Goal: Information Seeking & Learning: Find contact information

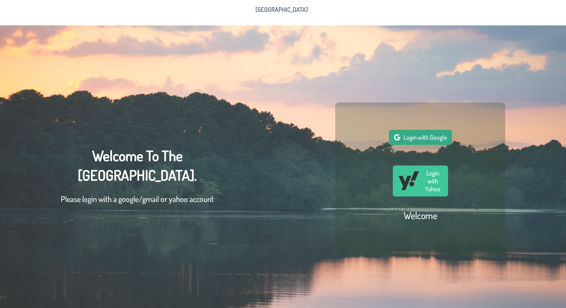
click at [443, 141] on span "Login with Google" at bounding box center [425, 138] width 43 height 8
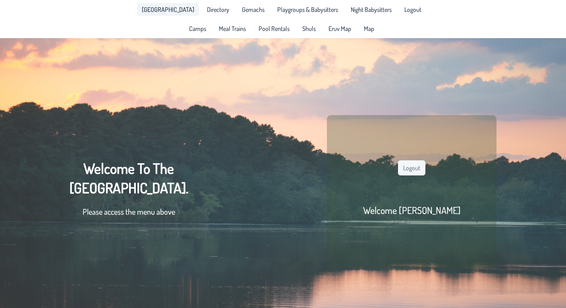
click at [142, 13] on span "[GEOGRAPHIC_DATA]" at bounding box center [168, 9] width 52 height 6
click at [207, 13] on span "Directory" at bounding box center [218, 9] width 22 height 6
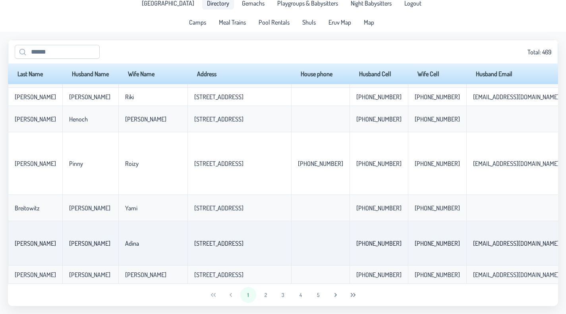
scroll to position [1884, 0]
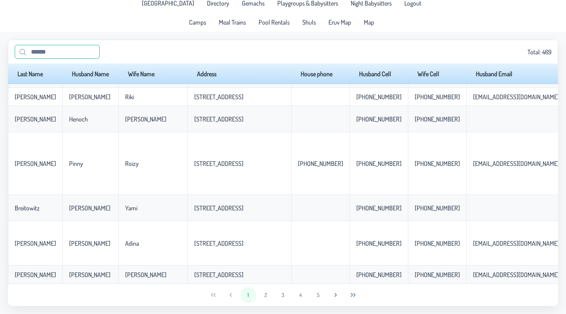
click at [89, 59] on input "text" at bounding box center [57, 52] width 85 height 14
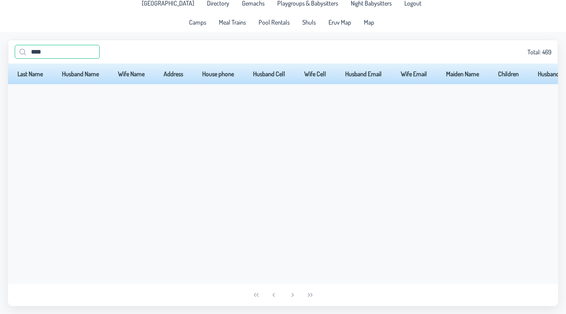
scroll to position [0, 0]
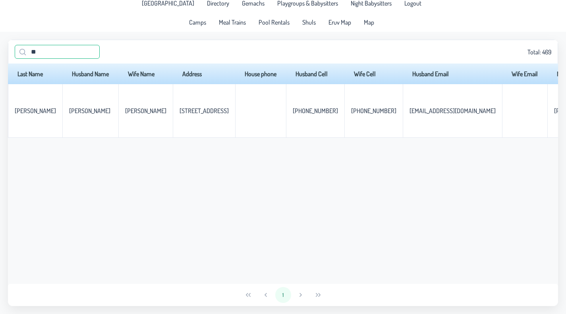
type input "*"
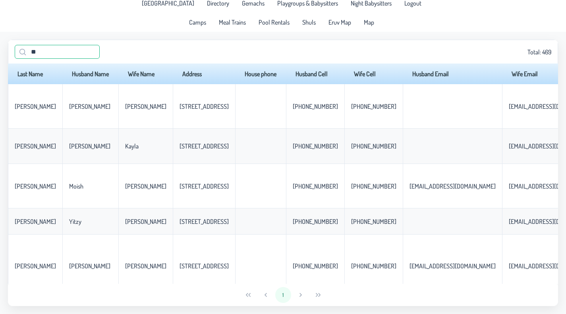
type input "*"
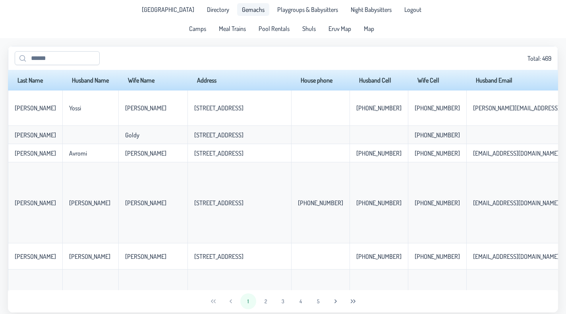
click at [242, 13] on span "Gemachs" at bounding box center [253, 9] width 23 height 6
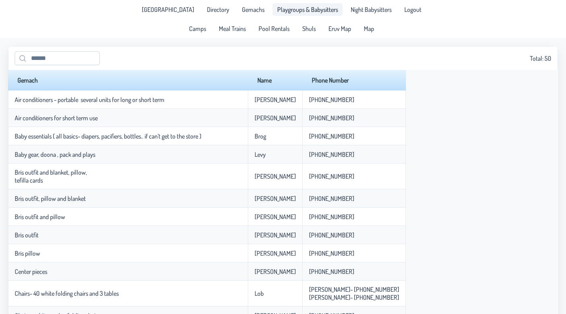
click at [307, 11] on span "Playgroups & Babysitters" at bounding box center [307, 9] width 61 height 6
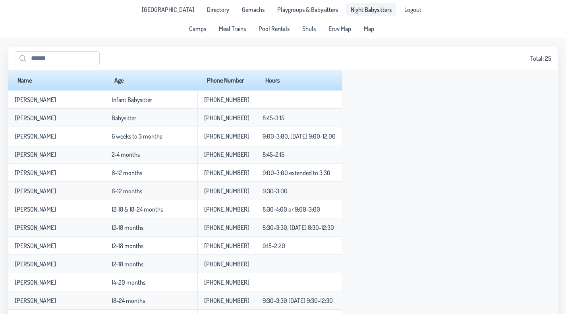
click at [392, 13] on span "Night Babysitters" at bounding box center [371, 9] width 41 height 6
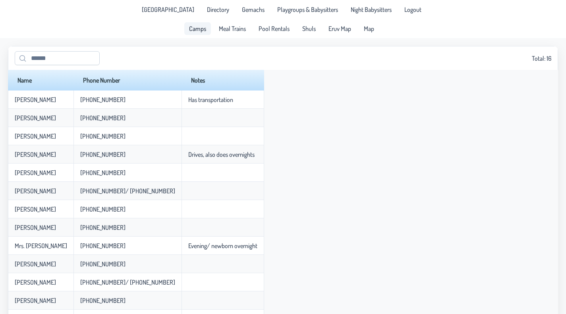
click at [189, 32] on span "Camps" at bounding box center [197, 28] width 17 height 6
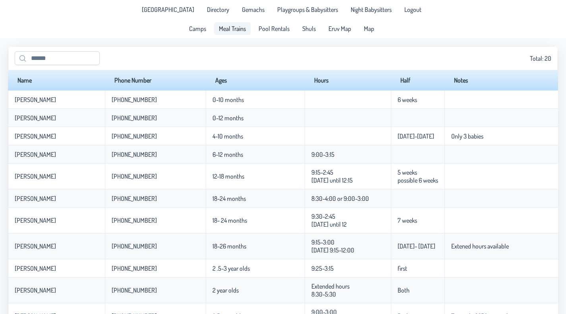
click at [219, 32] on span "Meal Trains" at bounding box center [232, 28] width 27 height 6
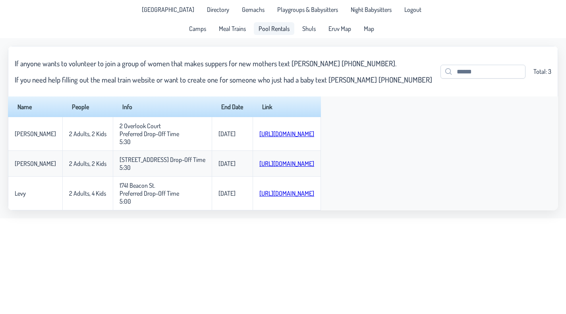
click at [279, 32] on span "Pool Rentals" at bounding box center [274, 28] width 31 height 6
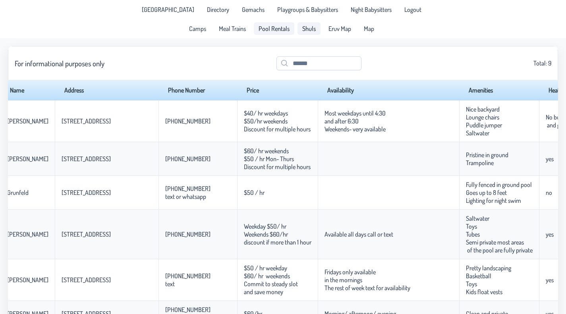
click at [316, 32] on span "Shuls" at bounding box center [309, 28] width 14 height 6
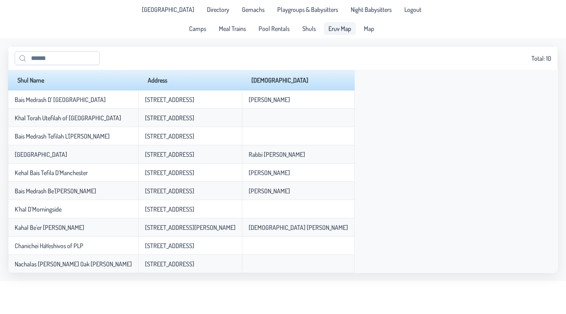
click at [351, 32] on span "Eruv Map" at bounding box center [340, 28] width 23 height 6
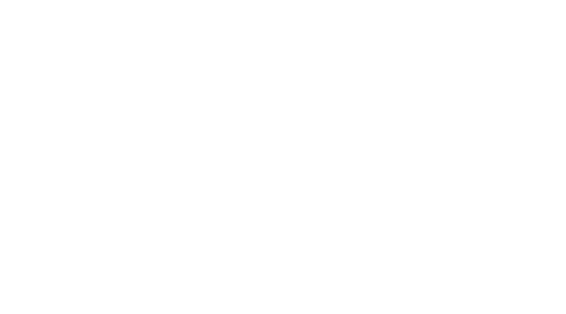
scroll to position [57, 0]
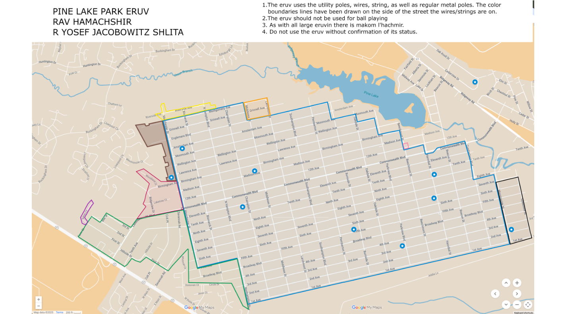
click at [517, 282] on div at bounding box center [283, 157] width 566 height 314
click at [518, 306] on div at bounding box center [283, 157] width 566 height 314
click at [532, 307] on div at bounding box center [283, 157] width 566 height 314
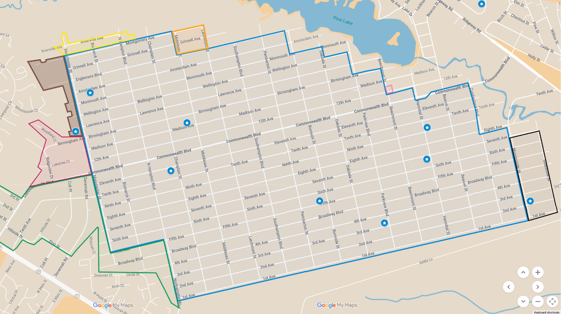
scroll to position [55, 0]
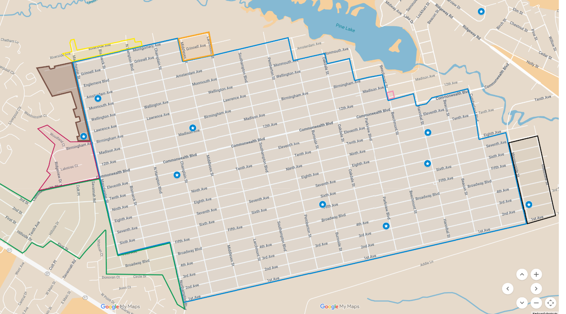
click at [488, 259] on div at bounding box center [283, 157] width 566 height 314
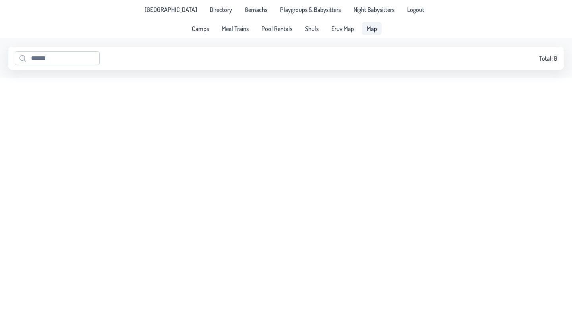
click at [377, 32] on span "Map" at bounding box center [372, 28] width 10 height 6
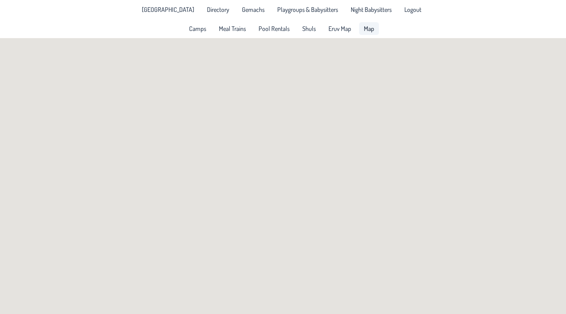
click at [374, 32] on span "Map" at bounding box center [369, 28] width 10 height 6
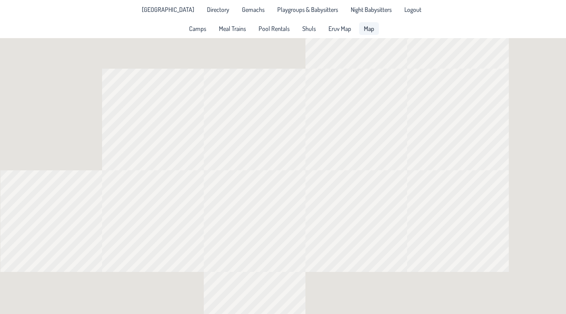
scroll to position [26, 0]
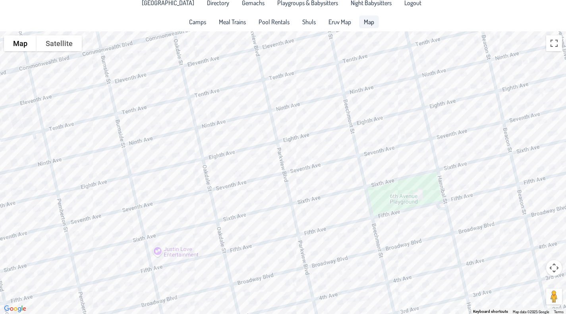
click at [481, 203] on div at bounding box center [283, 172] width 566 height 283
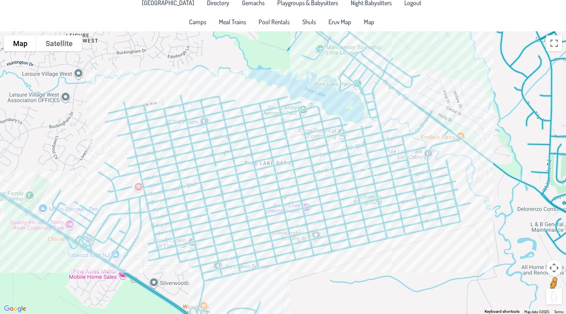
click at [553, 297] on button "Drag Pegman onto the map to open Street View" at bounding box center [554, 297] width 16 height 16
drag, startPoint x: 551, startPoint y: 295, endPoint x: 393, endPoint y: 188, distance: 191.4
click at [393, 188] on div "To activate drag with keyboard, press Alt + Enter. Once in keyboard drag state,…" at bounding box center [283, 172] width 566 height 283
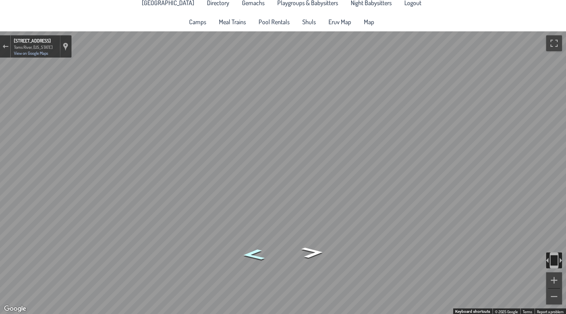
drag, startPoint x: 315, startPoint y: 255, endPoint x: 307, endPoint y: 251, distance: 8.9
click at [307, 251] on icon "Go East, Sixth Ave" at bounding box center [312, 253] width 41 height 16
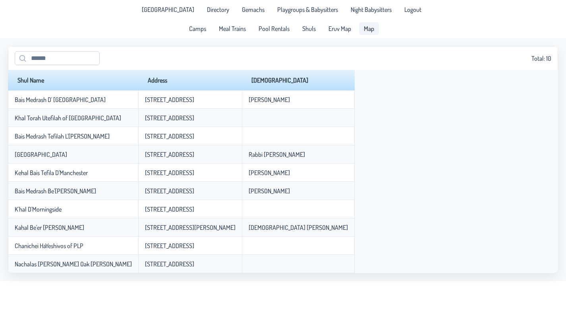
click at [374, 32] on span "Map" at bounding box center [369, 28] width 10 height 6
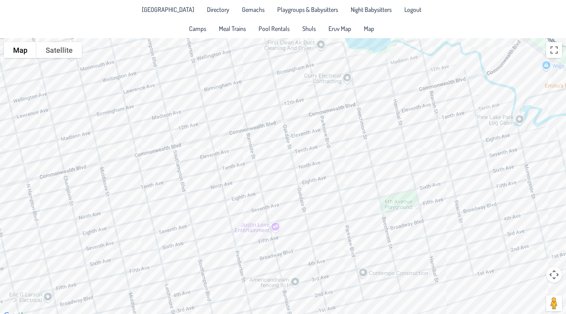
click at [474, 219] on div at bounding box center [283, 179] width 566 height 283
click at [482, 223] on div "[PERSON_NAME] & [PERSON_NAME] [STREET_ADDRESS]" at bounding box center [283, 179] width 566 height 283
click at [542, 294] on div "[PERSON_NAME] & [PERSON_NAME] [STREET_ADDRESS]" at bounding box center [283, 179] width 566 height 283
click at [476, 253] on div "[PERSON_NAME] & [PERSON_NAME] [STREET_ADDRESS]" at bounding box center [283, 179] width 566 height 283
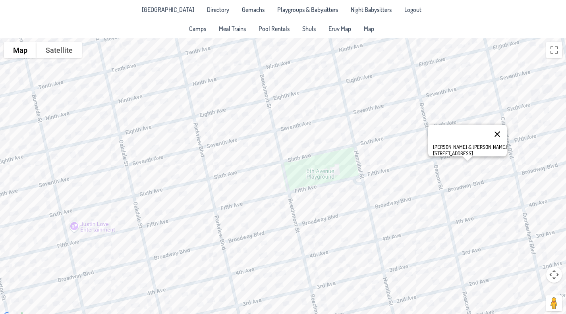
click at [497, 144] on button "Close" at bounding box center [497, 134] width 19 height 19
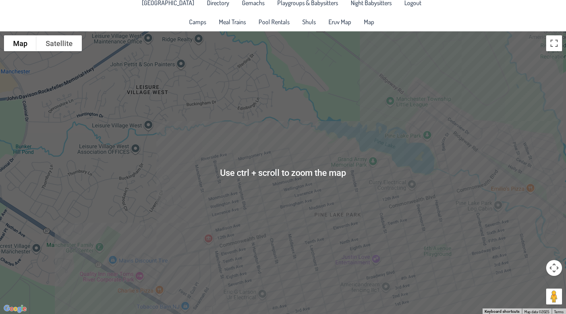
scroll to position [26, 0]
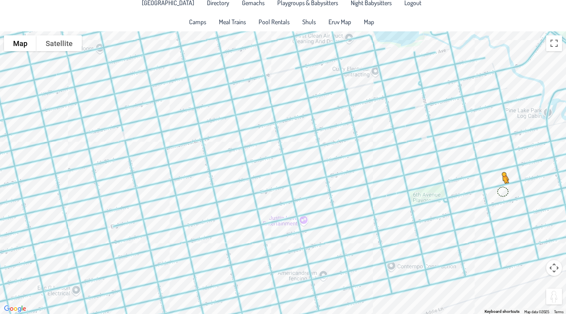
drag, startPoint x: 549, startPoint y: 296, endPoint x: 501, endPoint y: 190, distance: 116.3
click at [501, 190] on div "To activate drag with keyboard, press Alt + Enter. Once in keyboard drag state,…" at bounding box center [283, 172] width 566 height 283
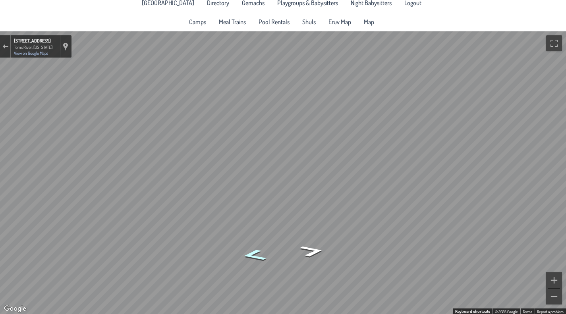
click at [259, 257] on icon "Go West, Fifth Ave" at bounding box center [254, 255] width 46 height 17
click at [259, 257] on icon "Go West, Fifth Ave" at bounding box center [253, 255] width 45 height 17
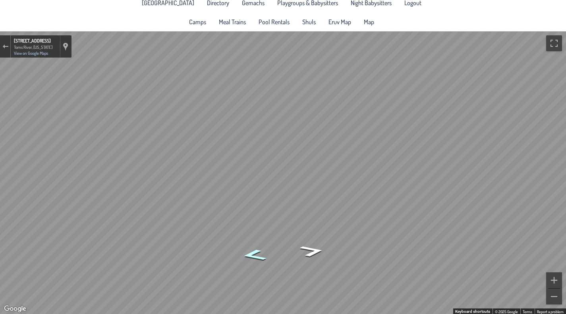
click at [259, 257] on icon "Go West, Fifth Ave" at bounding box center [253, 255] width 45 height 17
click at [259, 257] on icon "Go West, Fifth Ave" at bounding box center [254, 255] width 46 height 17
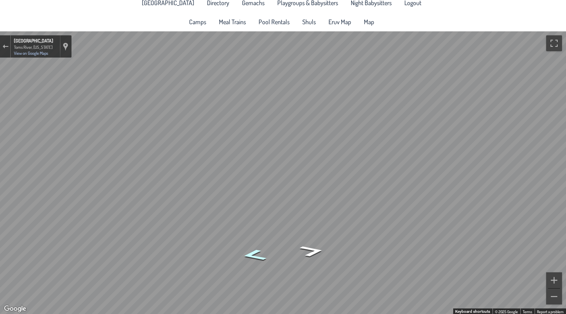
click at [259, 257] on icon "Go West, Fifth Ave" at bounding box center [254, 255] width 46 height 17
click at [313, 250] on icon "Go East, Fifth Ave" at bounding box center [312, 250] width 46 height 17
click at [313, 250] on icon "Go East, Fifth Ave" at bounding box center [312, 251] width 45 height 17
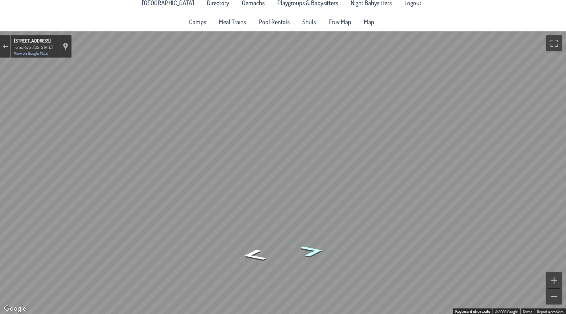
click at [313, 250] on icon "Go East, Fifth Ave" at bounding box center [312, 251] width 45 height 17
click at [313, 250] on icon "Go East, Fifth Ave" at bounding box center [311, 251] width 45 height 17
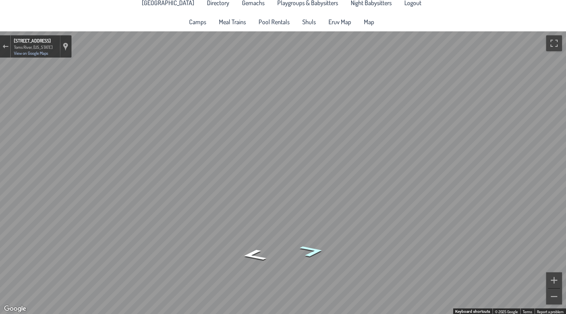
click at [313, 250] on icon "Go East, Fifth Ave" at bounding box center [312, 250] width 46 height 17
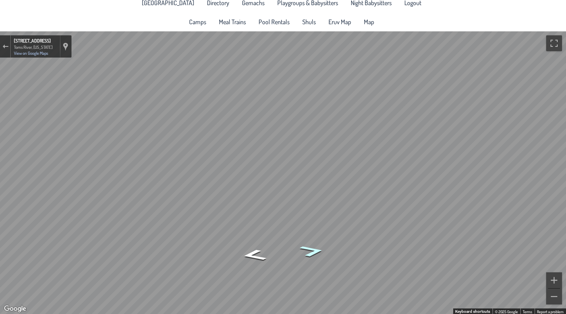
click at [313, 250] on icon "Go East, Fifth Ave" at bounding box center [312, 250] width 46 height 17
click at [313, 250] on icon "Go East, Fifth Ave" at bounding box center [312, 251] width 46 height 17
click at [41, 42] on div "[STREET_ADDRESS]" at bounding box center [35, 41] width 43 height 7
click at [23, 41] on div "[STREET_ADDRESS]" at bounding box center [35, 41] width 43 height 7
click at [18, 41] on div "[STREET_ADDRESS]" at bounding box center [35, 41] width 43 height 7
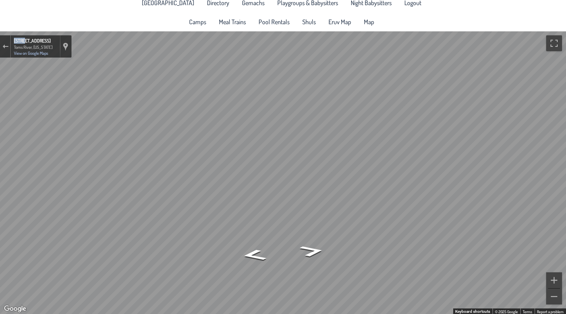
click at [18, 41] on div "[STREET_ADDRESS]" at bounding box center [35, 41] width 43 height 7
click at [554, 295] on button "Zoom out" at bounding box center [554, 297] width 16 height 16
click at [287, 268] on icon "Go South, Cumberland Blvd" at bounding box center [284, 267] width 49 height 12
click at [287, 268] on icon "Go South, Cumberland Blvd" at bounding box center [289, 266] width 54 height 14
click at [278, 249] on icon "Go North, Cumberland Blvd" at bounding box center [277, 248] width 54 height 14
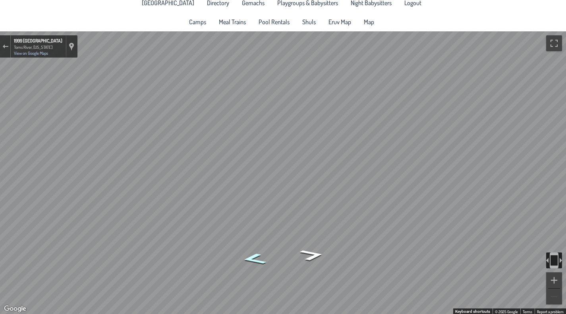
click at [255, 254] on icon "Go West, Fifth Ave" at bounding box center [253, 259] width 45 height 17
click at [255, 254] on icon "Go West, Fifth Ave" at bounding box center [253, 258] width 45 height 17
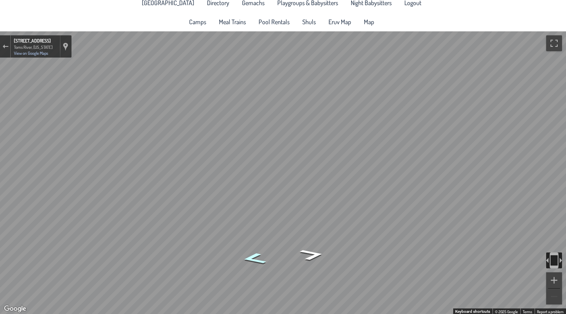
click at [255, 254] on icon "Go West, Fifth Ave" at bounding box center [253, 258] width 45 height 17
click at [555, 260] on img "Toggle motion tracking" at bounding box center [554, 261] width 16 height 16
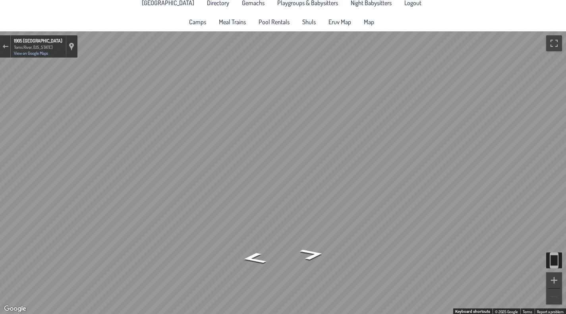
click at [552, 259] on img "Toggle motion tracking" at bounding box center [554, 261] width 16 height 16
click at [555, 41] on button "Toggle fullscreen view" at bounding box center [554, 43] width 16 height 16
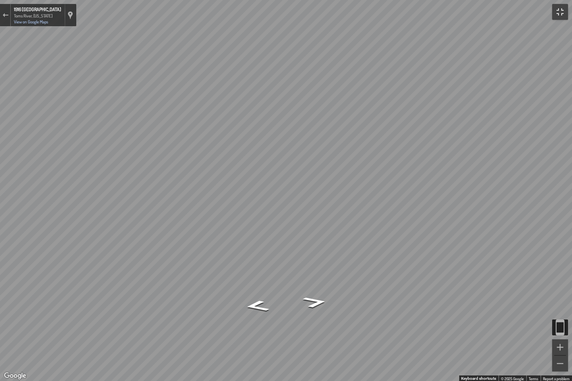
click at [565, 8] on button "Toggle fullscreen view" at bounding box center [560, 12] width 16 height 16
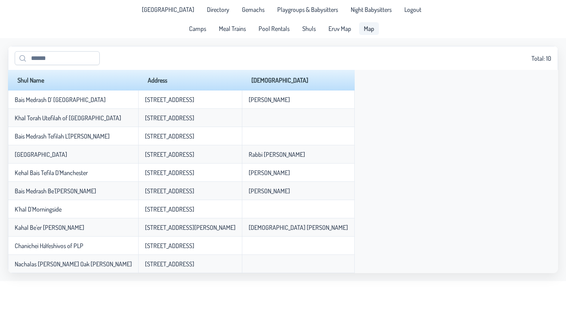
click at [374, 32] on span "Map" at bounding box center [369, 28] width 10 height 6
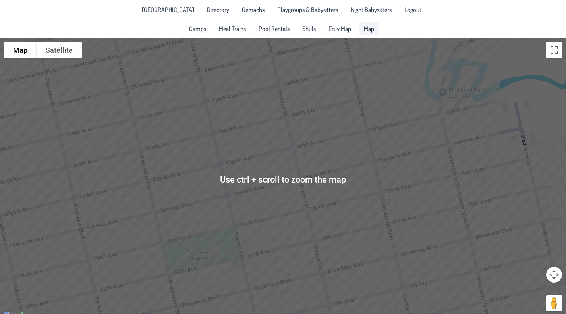
scroll to position [26, 0]
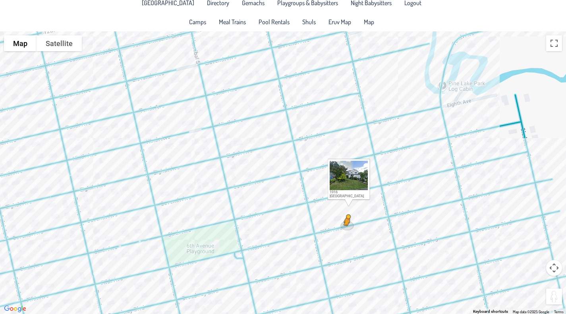
drag, startPoint x: 552, startPoint y: 297, endPoint x: 347, endPoint y: 234, distance: 214.2
click at [347, 234] on div "To activate drag with keyboard, press Alt + Enter. Once in keyboard drag state,…" at bounding box center [283, 172] width 566 height 283
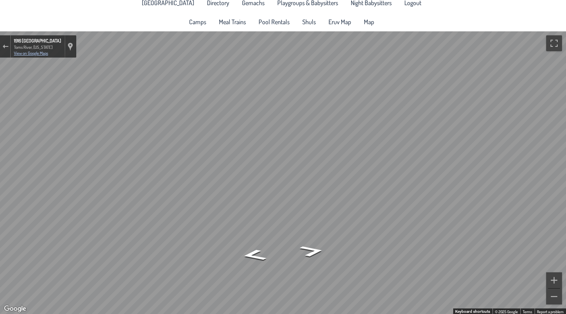
click at [31, 52] on link "View on Google Maps" at bounding box center [31, 53] width 34 height 6
click at [562, 263] on img "Toggle motion tracking" at bounding box center [554, 261] width 16 height 16
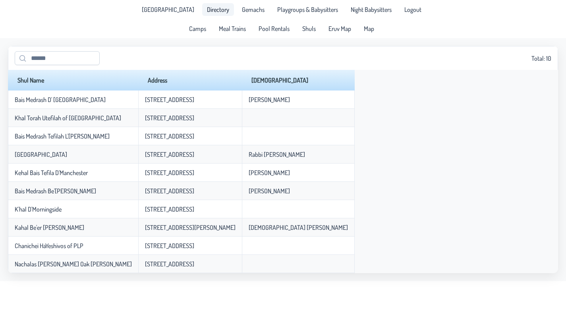
click at [207, 13] on span "Directory" at bounding box center [218, 9] width 22 height 6
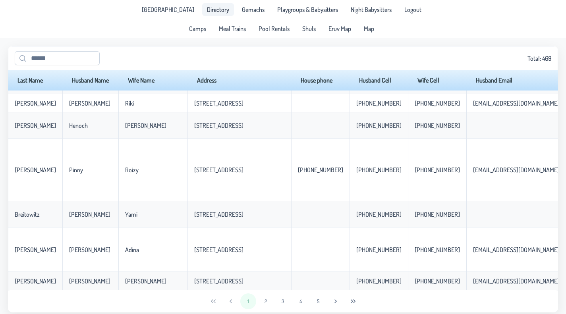
scroll to position [25, 0]
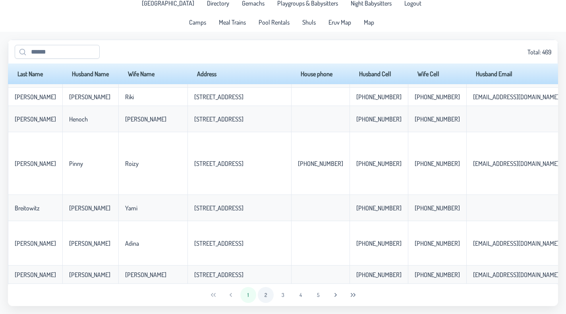
drag, startPoint x: 232, startPoint y: 291, endPoint x: 258, endPoint y: 290, distance: 25.4
click at [258, 290] on span "1 2 3 4 5" at bounding box center [283, 295] width 86 height 16
click at [258, 290] on button "2" at bounding box center [266, 295] width 16 height 16
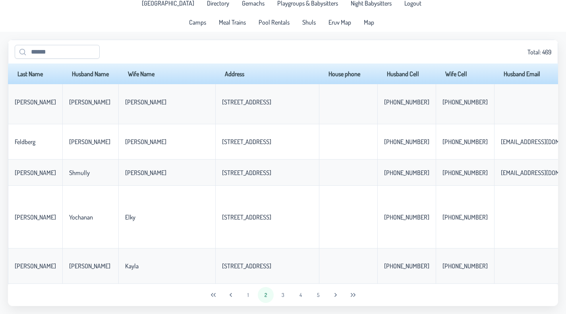
scroll to position [0, 0]
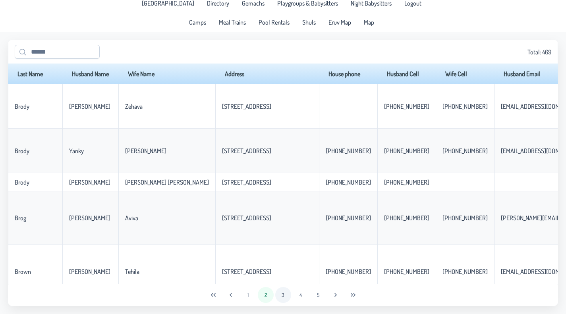
click at [283, 289] on button "3" at bounding box center [283, 295] width 16 height 16
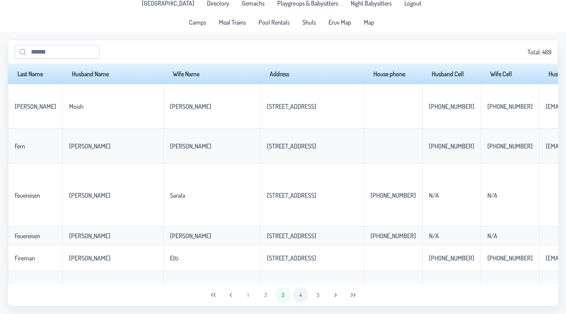
click at [309, 291] on button "4" at bounding box center [301, 295] width 16 height 16
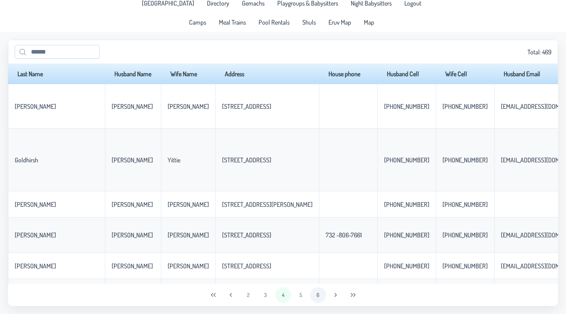
click at [326, 291] on button "6" at bounding box center [318, 295] width 16 height 16
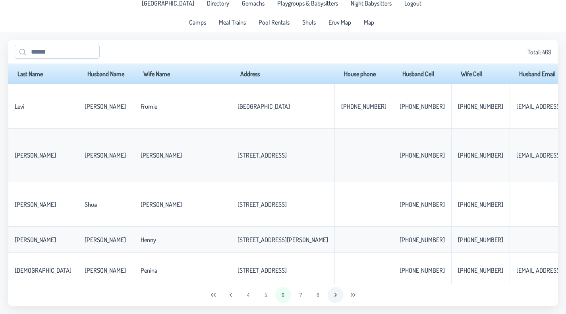
click at [339, 292] on icon "Next Page" at bounding box center [336, 295] width 6 height 6
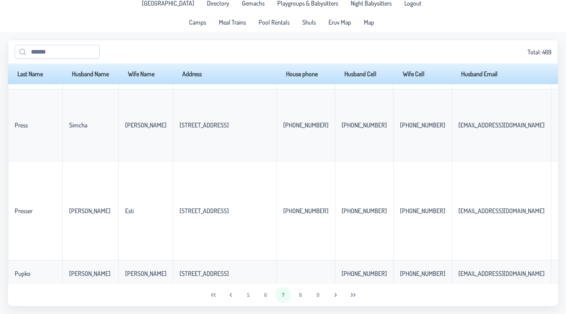
scroll to position [913, 0]
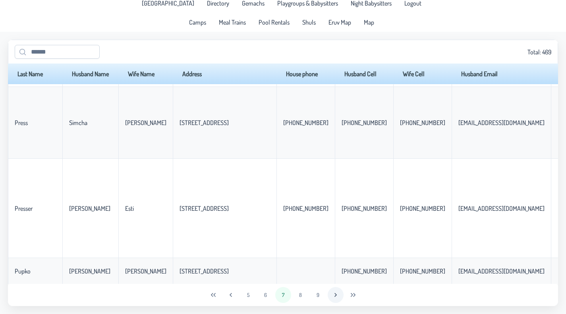
click at [337, 293] on icon "Next Page" at bounding box center [336, 295] width 2 height 4
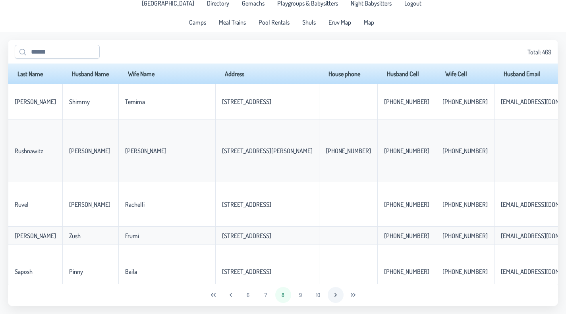
click at [337, 293] on icon "Next Page" at bounding box center [336, 295] width 2 height 4
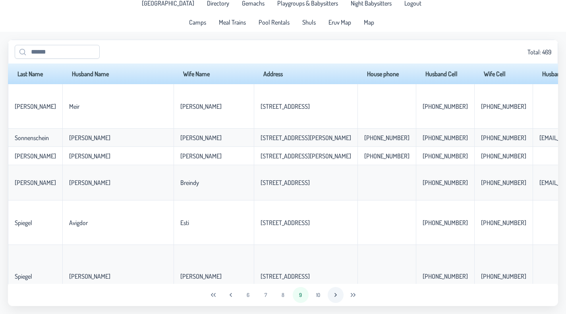
click at [337, 293] on icon "Next Page" at bounding box center [336, 295] width 2 height 4
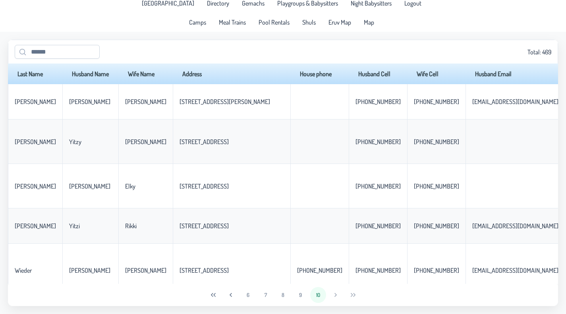
click at [362, 290] on div "6 7 8 9 10" at bounding box center [283, 295] width 550 height 22
click at [387, 292] on div "6 7 8 9 10" at bounding box center [283, 295] width 550 height 22
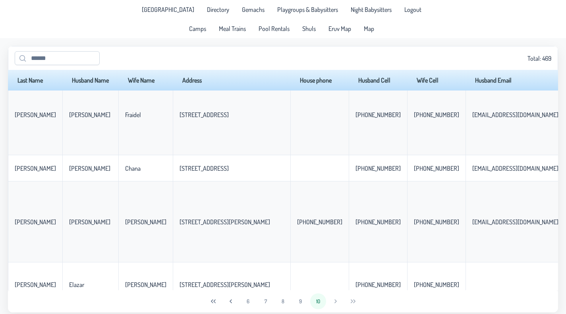
scroll to position [25, 0]
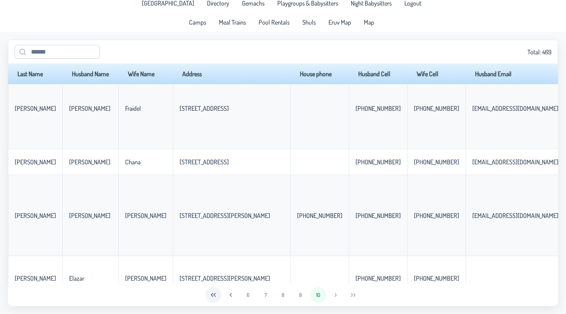
click at [211, 293] on icon "First Page" at bounding box center [213, 295] width 5 height 4
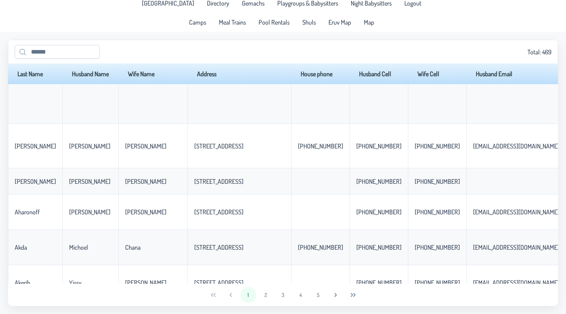
scroll to position [0, 0]
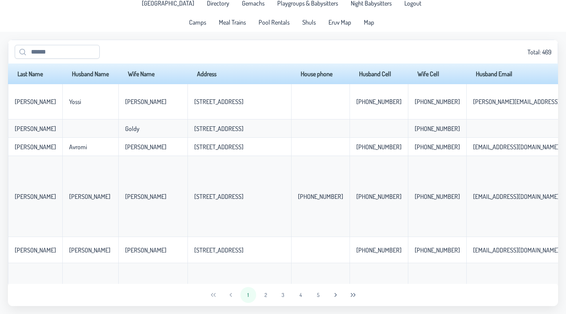
click at [240, 289] on button "1" at bounding box center [248, 295] width 16 height 16
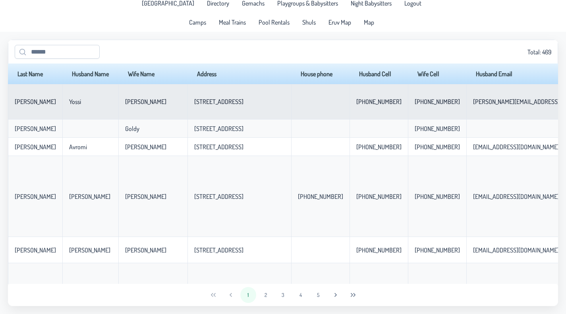
click at [23, 109] on td "[PERSON_NAME]" at bounding box center [35, 101] width 54 height 35
click at [17, 120] on td "[PERSON_NAME]" at bounding box center [35, 101] width 54 height 35
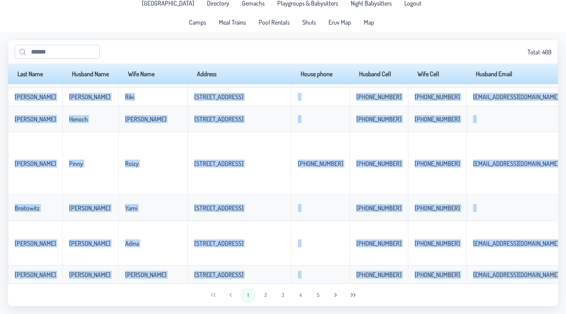
scroll to position [2704, 0]
drag, startPoint x: 19, startPoint y: 136, endPoint x: 106, endPoint y: 333, distance: 215.2
click at [106, 308] on html "[GEOGRAPHIC_DATA] Directory Gemachs Playgroups & Babysitters Night Babysitters …" at bounding box center [283, 151] width 566 height 314
copy body "[PERSON_NAME] [PERSON_NAME] [STREET_ADDRESS] [PHONE_NUMBER] [PHONE_NUMBER] [EMA…"
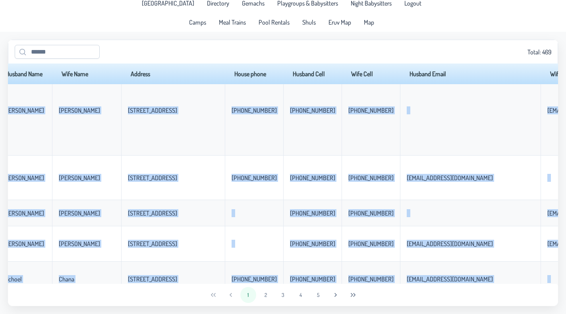
scroll to position [0, 66]
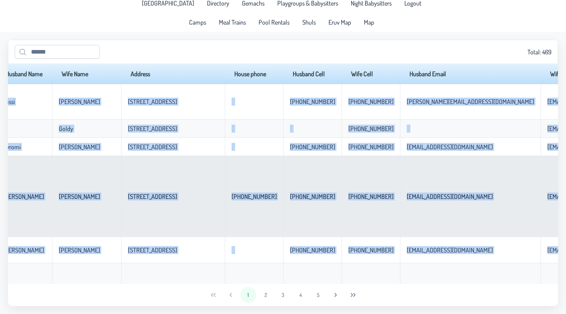
click at [225, 233] on td "[STREET_ADDRESS]" at bounding box center [173, 196] width 104 height 81
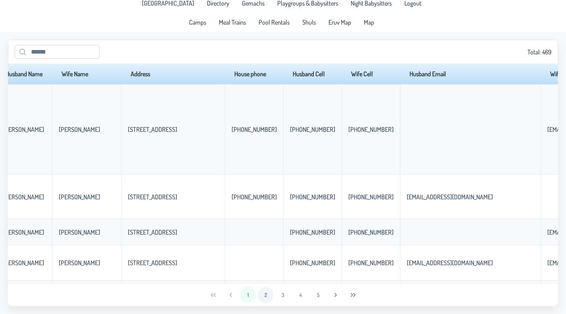
scroll to position [179, 66]
click at [258, 290] on button "2" at bounding box center [266, 295] width 16 height 16
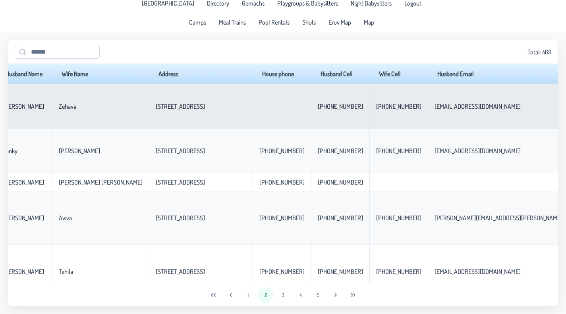
scroll to position [0, 0]
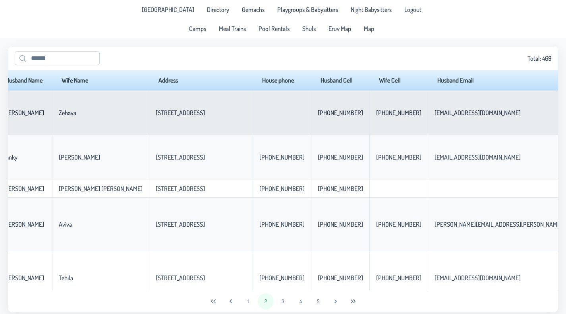
click at [24, 117] on p-celleditor "[PERSON_NAME]" at bounding box center [23, 113] width 41 height 8
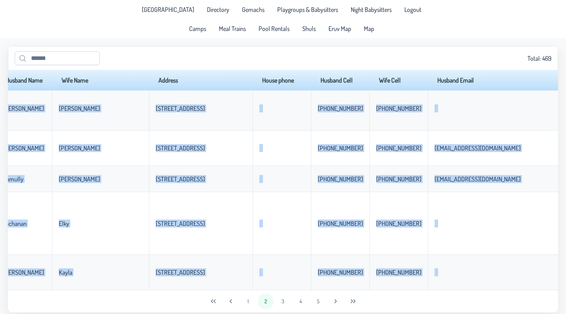
scroll to position [25, 0]
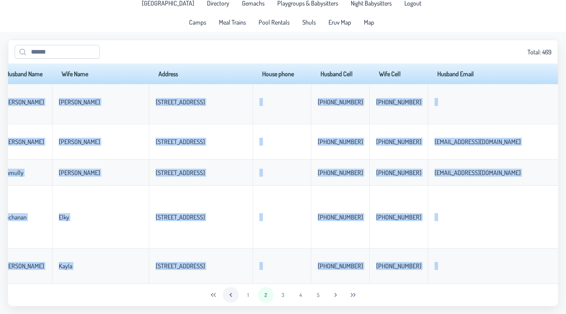
drag, startPoint x: 23, startPoint y: 165, endPoint x: 207, endPoint y: 294, distance: 224.9
click at [207, 294] on div "Total: 469 Last Name Husband Name Wife Name Address House phone Husband Cell Wi…" at bounding box center [283, 173] width 550 height 267
copy body "[PERSON_NAME][GEOGRAPHIC_DATA][STREET_ADDRESS] 773-458-3751 [PHONE_NUMBER] [EMA…"
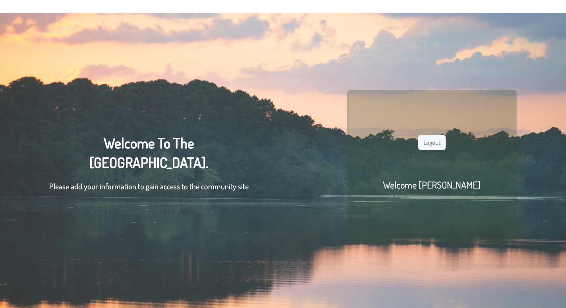
click at [149, 161] on div "Welcome To The [GEOGRAPHIC_DATA] Community. Please add your information to gain…" at bounding box center [148, 167] width 199 height 67
drag, startPoint x: 161, startPoint y: 193, endPoint x: 417, endPoint y: 190, distance: 255.5
click at [417, 190] on h2 "Welcome [PERSON_NAME]" at bounding box center [432, 185] width 98 height 12
click at [434, 148] on button "Logout" at bounding box center [431, 142] width 27 height 15
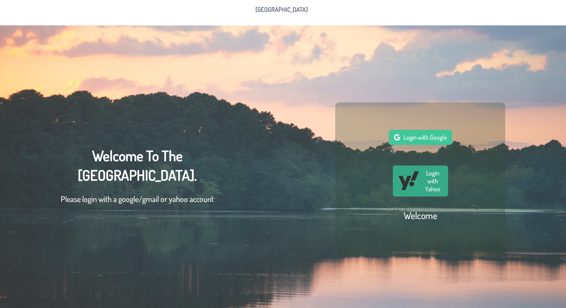
click at [435, 193] on span "Login with Yahoo" at bounding box center [433, 181] width 20 height 24
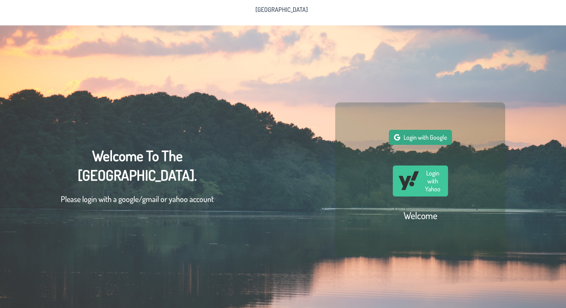
click at [432, 141] on button "Login with Google" at bounding box center [420, 137] width 63 height 15
click at [425, 141] on span "Login with Google" at bounding box center [425, 138] width 43 height 8
click at [410, 141] on button "Login with Google" at bounding box center [420, 137] width 63 height 15
click at [426, 141] on span "Login with Google" at bounding box center [425, 138] width 43 height 8
click at [431, 141] on span "Login with Google" at bounding box center [425, 138] width 43 height 8
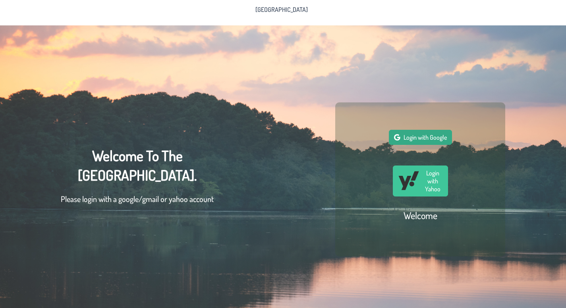
click at [416, 141] on span "Login with Google" at bounding box center [425, 138] width 43 height 8
